Goal: Task Accomplishment & Management: Manage account settings

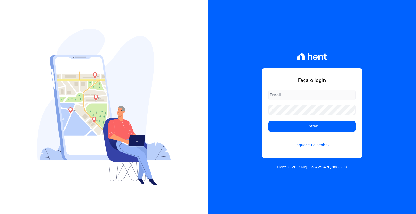
click at [294, 96] on input "email" at bounding box center [311, 95] width 87 height 10
type input "[EMAIL_ADDRESS][DOMAIN_NAME]"
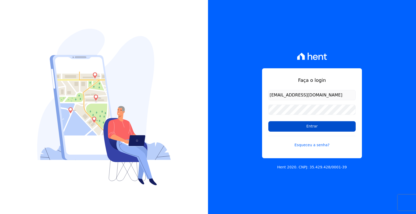
click at [300, 126] on input "Entrar" at bounding box center [311, 126] width 87 height 10
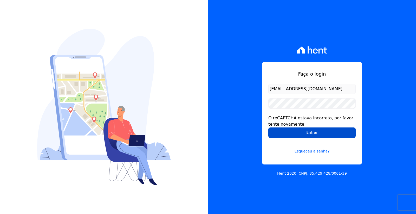
click at [307, 130] on input "Entrar" at bounding box center [311, 132] width 87 height 10
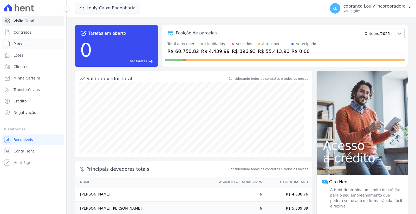
click at [29, 45] on link "Parcelas" at bounding box center [33, 43] width 62 height 10
select select
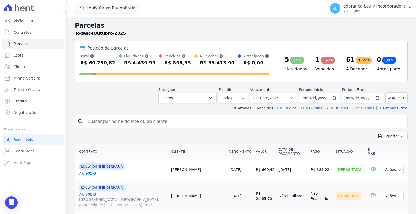
click at [146, 117] on input "search" at bounding box center [245, 121] width 321 height 10
paste input "\\srv-uau-bd\UAU\CAIXA\COBRANCA\REMESSA TEMPORARIA\"
drag, startPoint x: 219, startPoint y: 124, endPoint x: 30, endPoint y: 120, distance: 189.1
click at [30, 120] on div "Visão Geral Contratos Parcelas Lotes Clientes Minha Carteira Transferências Cré…" at bounding box center [208, 107] width 416 height 214
paste input "JULIO CESAR BRITO"
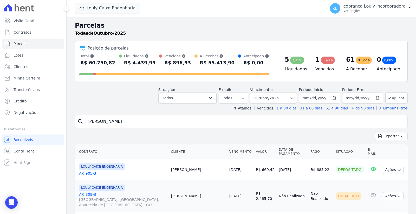
type input "JULIO CESAR BRITO"
select select
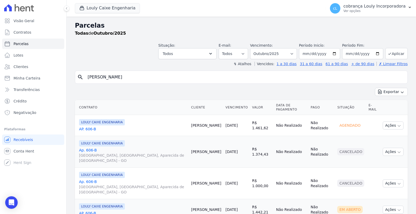
click at [80, 76] on icon "search" at bounding box center [80, 77] width 6 height 6
click at [136, 75] on input "JULIO CESAR BRITO" at bounding box center [245, 77] width 321 height 10
click at [91, 126] on link "AP. 606-B" at bounding box center [133, 128] width 108 height 5
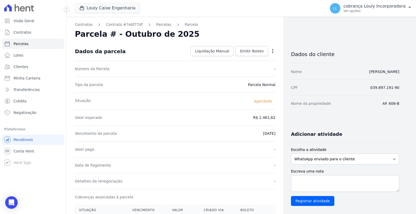
click at [276, 49] on div "Contratos Contrato #7ebf77df Parcelas Parcela Parcela # - Outubro de 2025 Dados…" at bounding box center [175, 208] width 217 height 382
click at [269, 50] on div "Open options Alterar Antecipar" at bounding box center [271, 51] width 7 height 9
click at [272, 51] on icon "button" at bounding box center [272, 50] width 5 height 5
click at [278, 41] on div "Contratos Contrato #7ebf77df Parcelas Parcela Parcela # - Outubro de 2025 Dados…" at bounding box center [175, 208] width 217 height 382
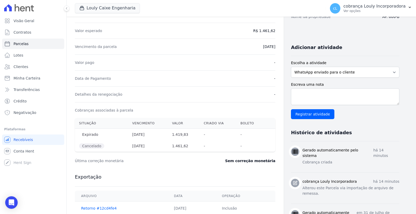
scroll to position [168, 0]
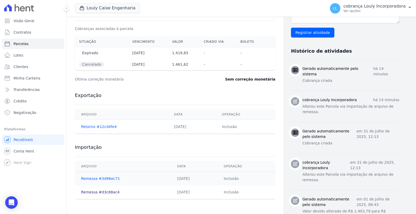
click at [96, 191] on link "Remessa #d3c88ac4" at bounding box center [100, 192] width 38 height 4
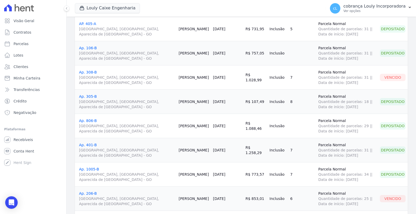
scroll to position [144, 0]
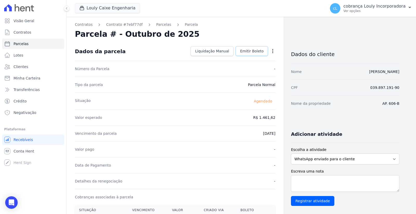
click at [250, 51] on span "Emitir Boleto" at bounding box center [252, 50] width 24 height 5
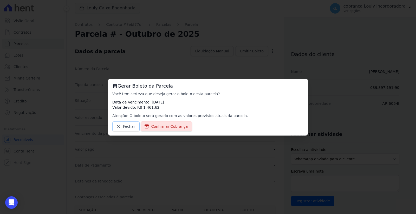
click at [126, 126] on span "Fechar" at bounding box center [129, 126] width 12 height 5
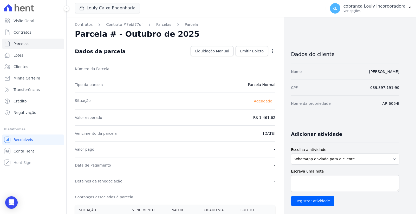
click at [272, 53] on icon "button" at bounding box center [272, 50] width 5 height 5
click at [248, 58] on link "Alterar" at bounding box center [251, 57] width 46 height 9
click at [248, 53] on span "Cancelar" at bounding box center [242, 50] width 16 height 5
